Goal: Information Seeking & Learning: Learn about a topic

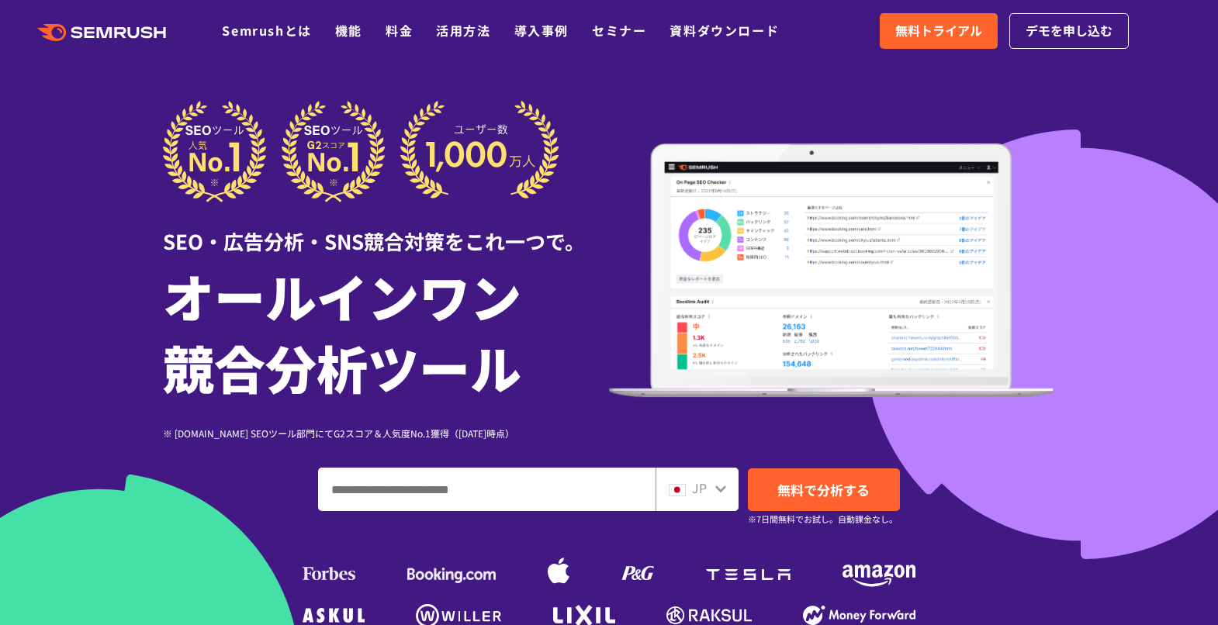
click at [579, 494] on input "ドメイン、キーワードまたはURLを入力してください" at bounding box center [487, 489] width 336 height 42
paste input "**********"
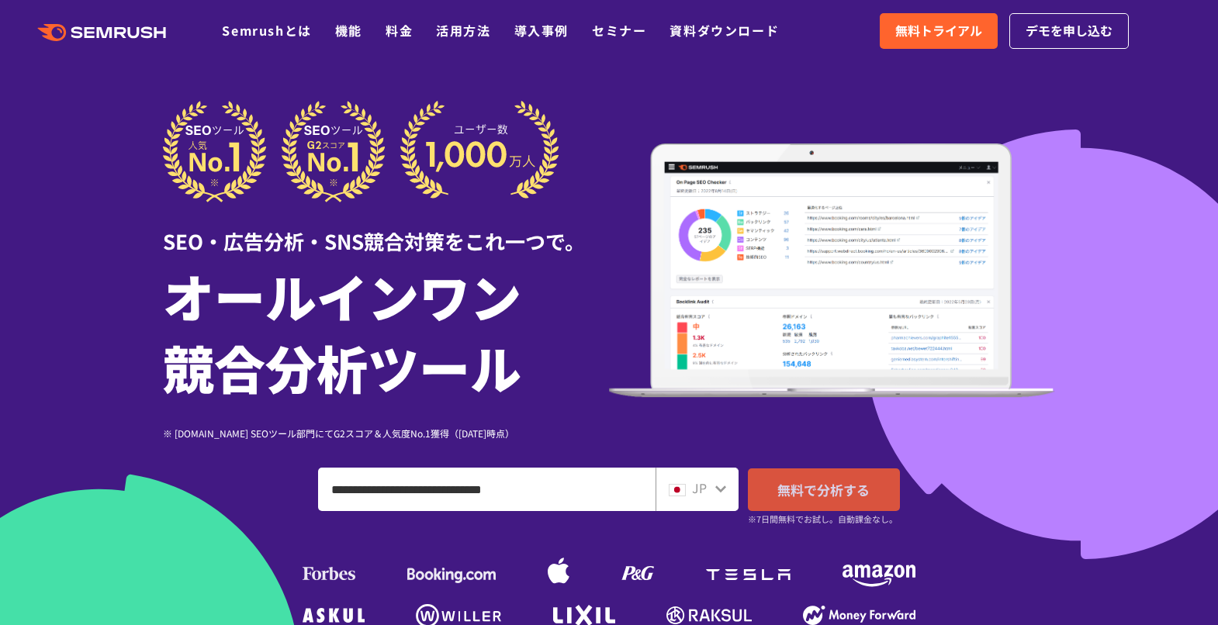
type input "**********"
click at [794, 487] on span "無料で分析する" at bounding box center [823, 489] width 92 height 19
